Goal: Task Accomplishment & Management: Use online tool/utility

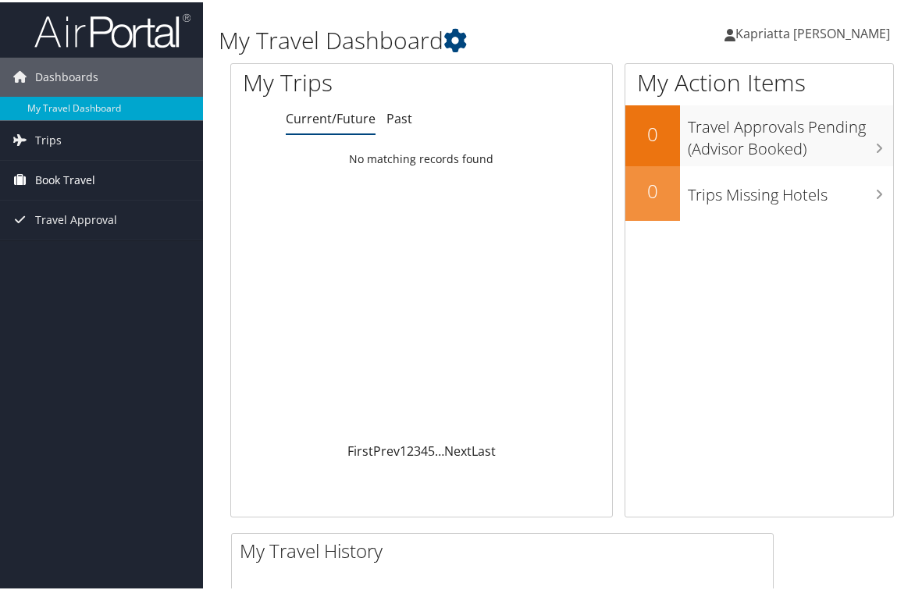
click at [60, 181] on span "Book Travel" at bounding box center [65, 177] width 60 height 39
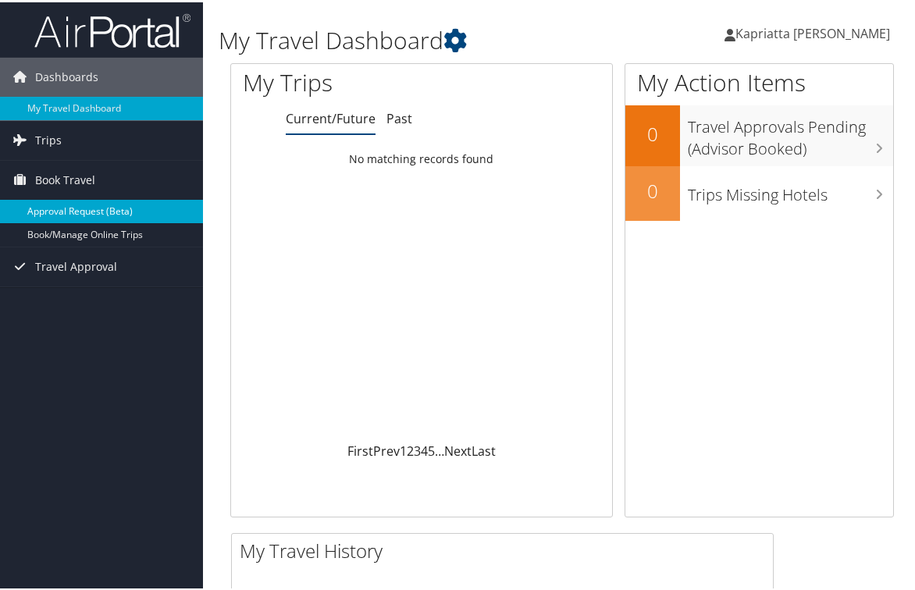
click at [79, 213] on link "Approval Request (Beta)" at bounding box center [101, 208] width 203 height 23
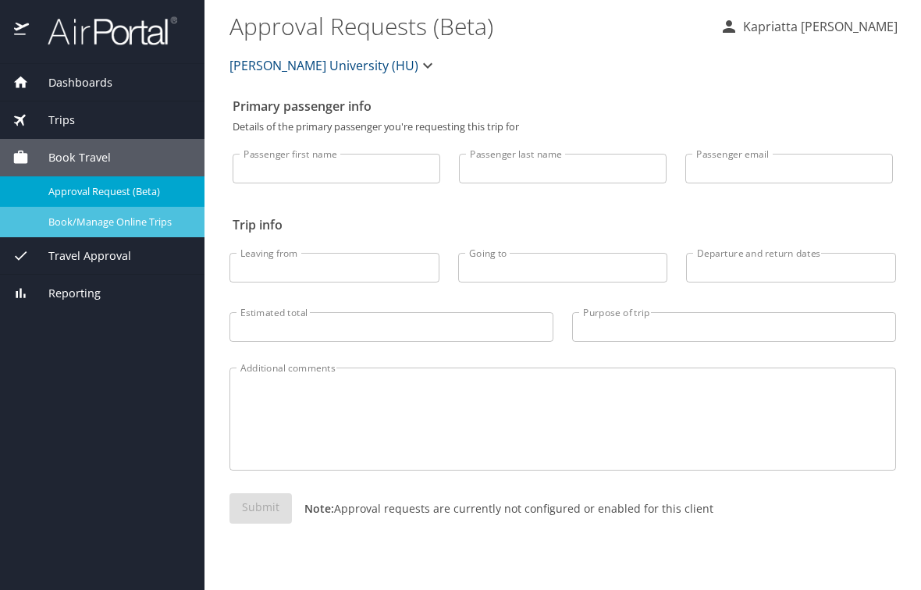
click at [95, 221] on span "Book/Manage Online Trips" at bounding box center [116, 222] width 137 height 15
